Goal: Information Seeking & Learning: Find specific fact

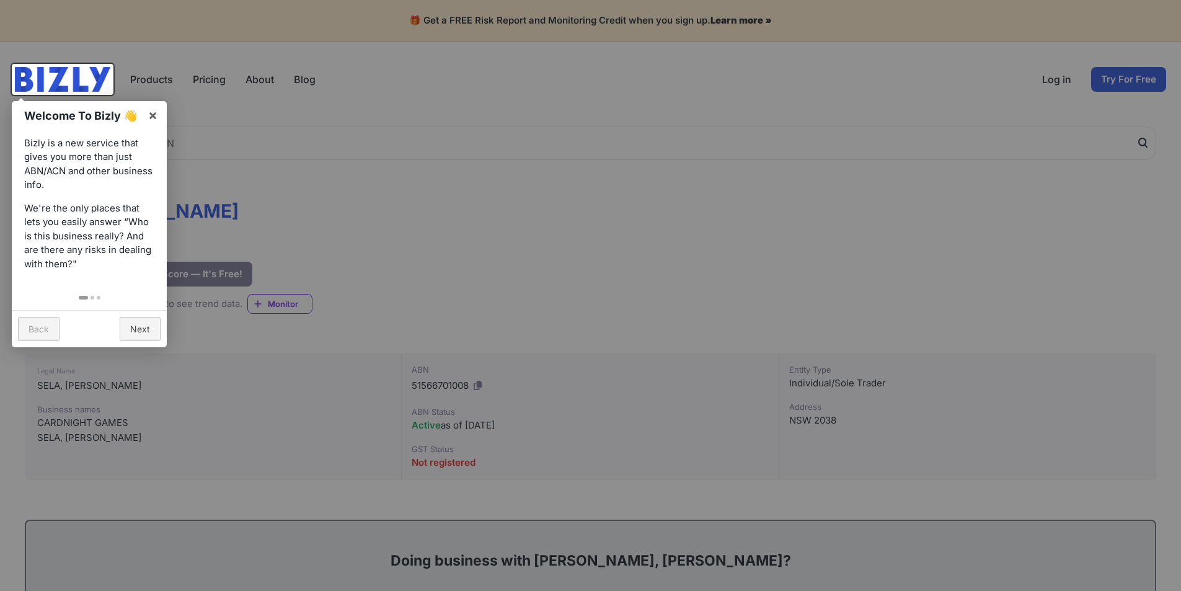
click at [37, 328] on link "Back" at bounding box center [39, 329] width 42 height 24
click at [149, 115] on link "×" at bounding box center [153, 115] width 28 height 28
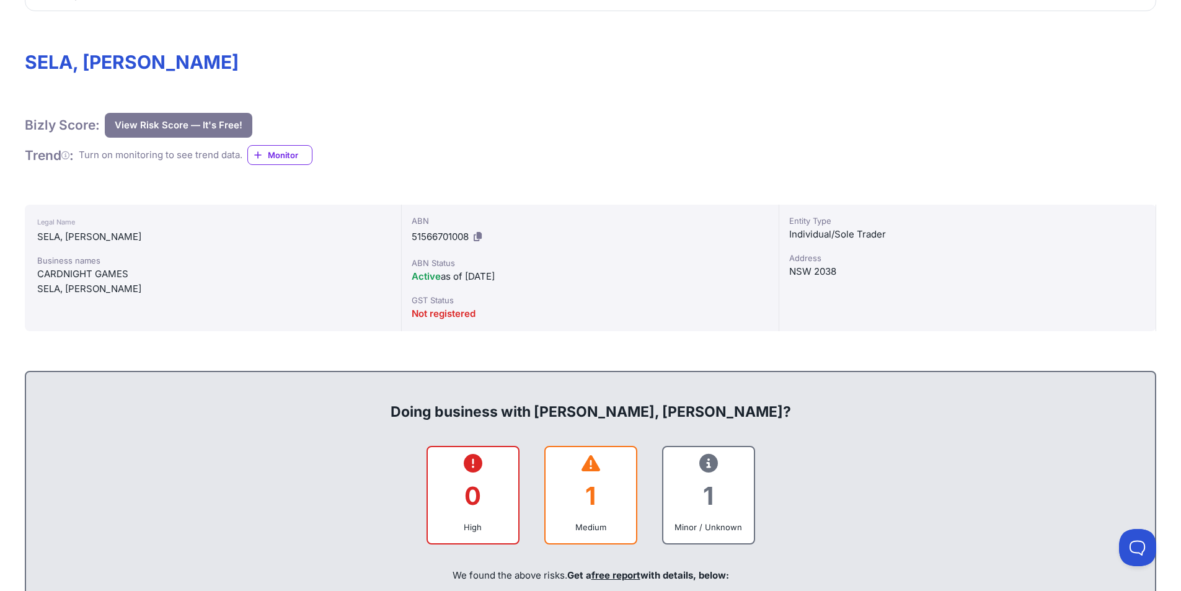
scroll to position [186, 0]
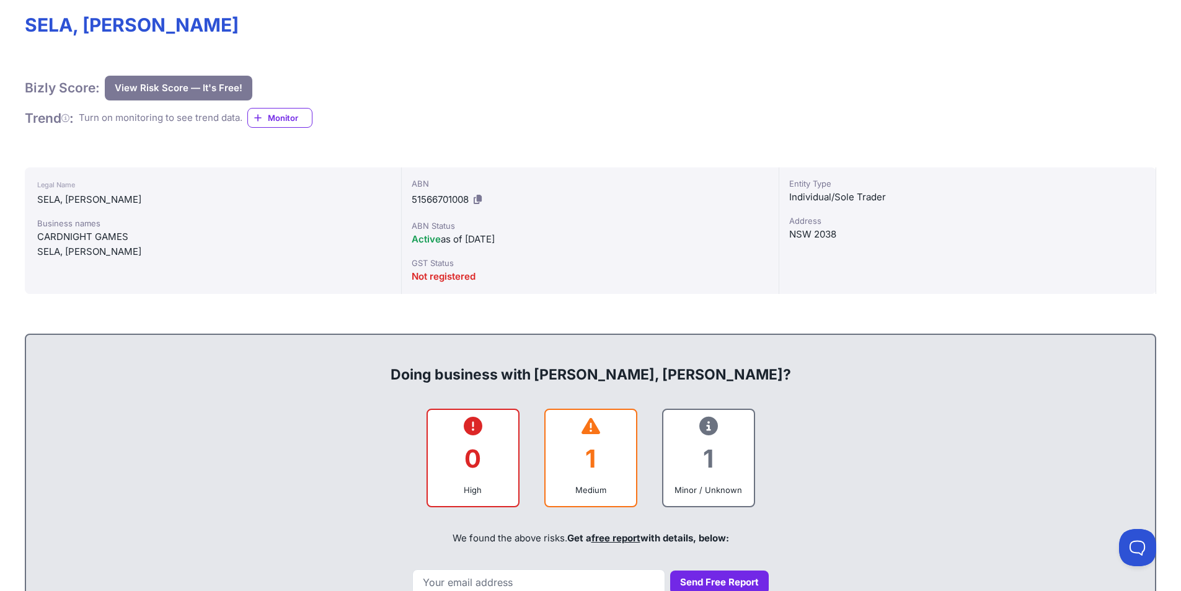
click at [821, 232] on div "NSW 2038" at bounding box center [967, 234] width 356 height 15
copy div "NSW 2038"
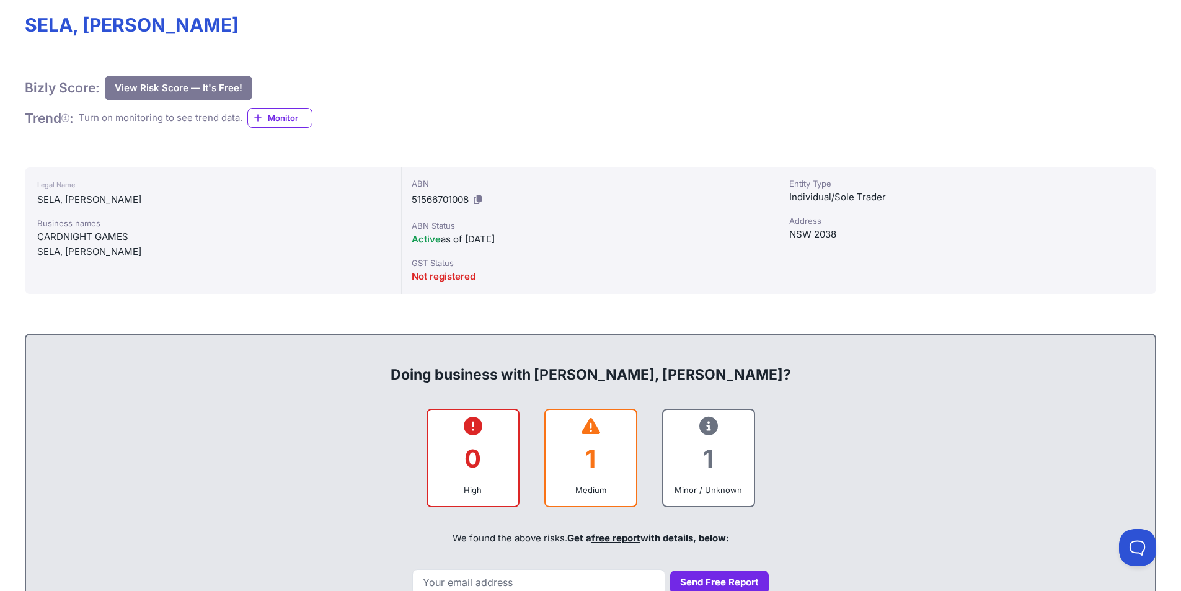
click at [569, 92] on div "Bizly Score: View Risk Score — It's Free! View Risk Score — It's Free!" at bounding box center [590, 88] width 1131 height 25
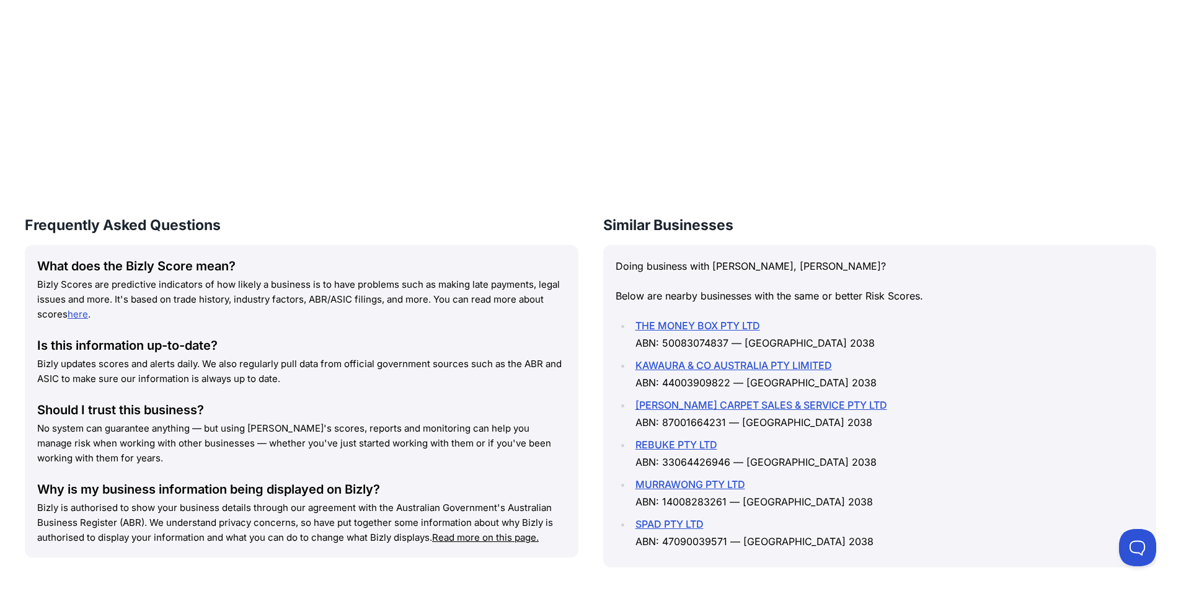
scroll to position [1239, 0]
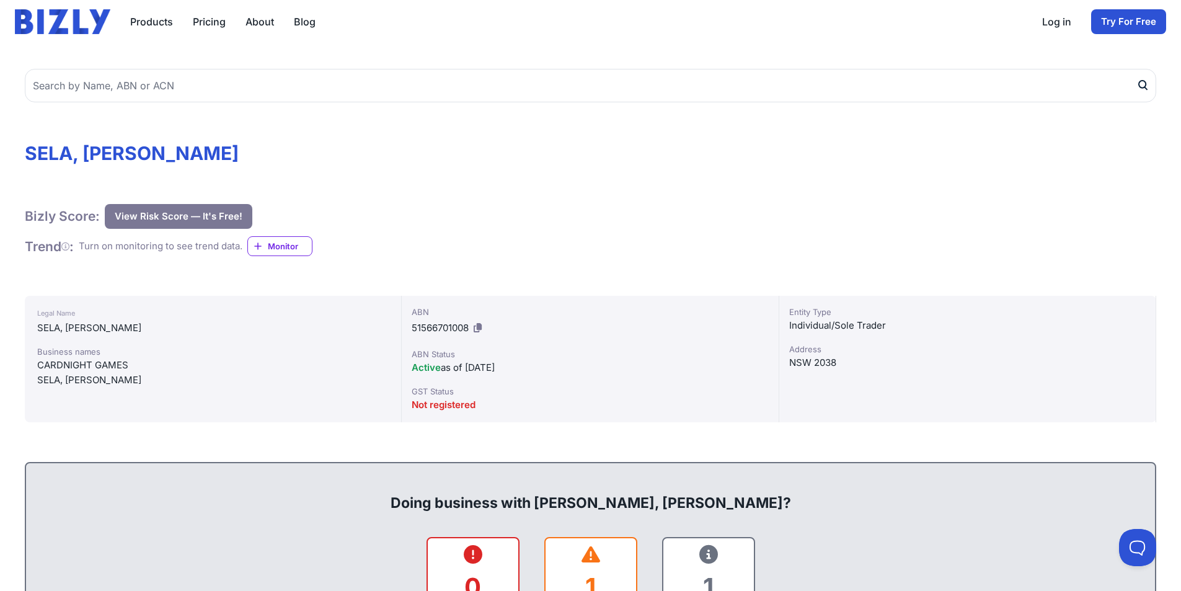
scroll to position [186, 0]
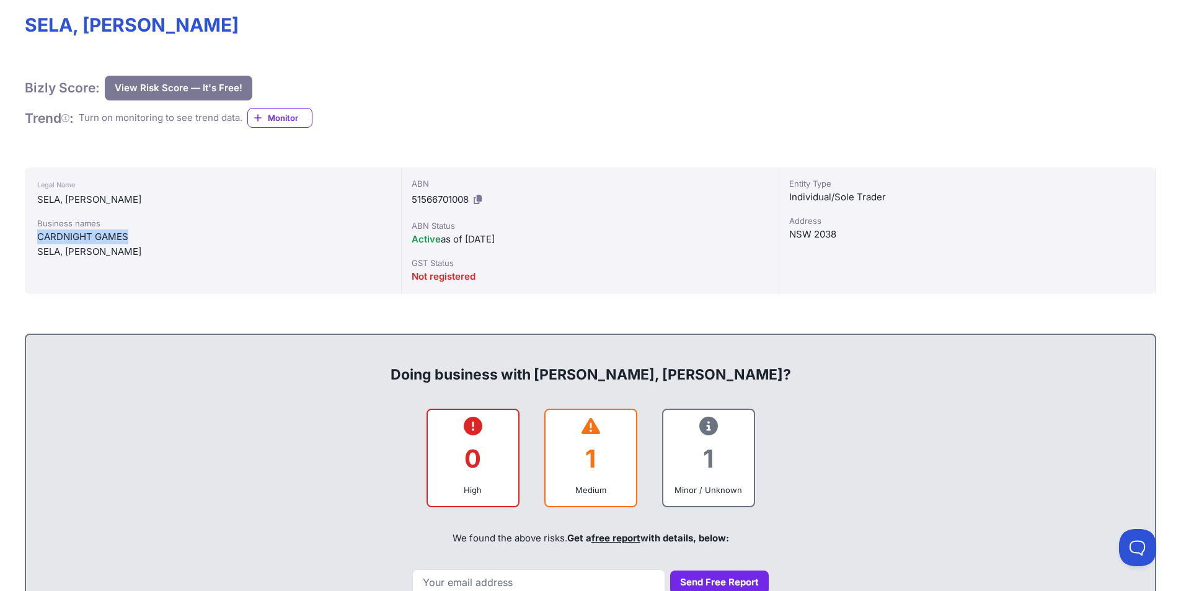
drag, startPoint x: 37, startPoint y: 234, endPoint x: 129, endPoint y: 239, distance: 92.5
click at [128, 239] on div "Legal Name [PERSON_NAME] Business names CARDNIGHT GAMES [PERSON_NAME][GEOGRAPHI…" at bounding box center [213, 230] width 377 height 126
copy div "CARDNIGHT GAMES"
